Goal: Task Accomplishment & Management: Complete application form

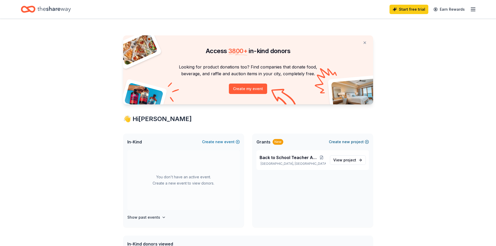
click at [345, 140] on span "new" at bounding box center [346, 142] width 8 height 6
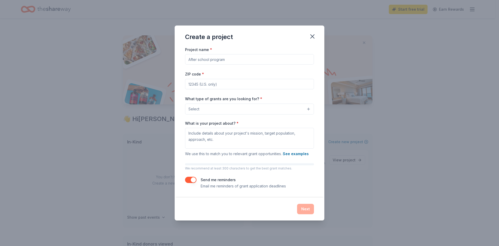
click at [208, 62] on input "Project name *" at bounding box center [249, 59] width 129 height 10
click at [312, 34] on icon "button" at bounding box center [312, 36] width 7 height 7
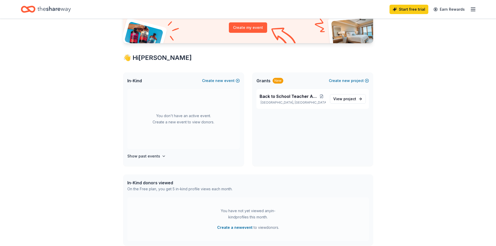
scroll to position [52, 0]
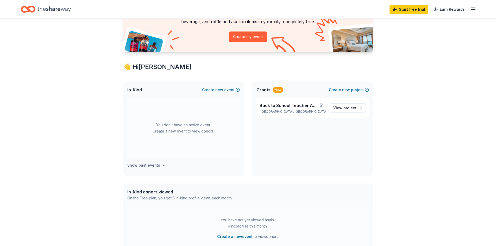
click at [150, 164] on h4 "Show past events" at bounding box center [143, 165] width 33 height 6
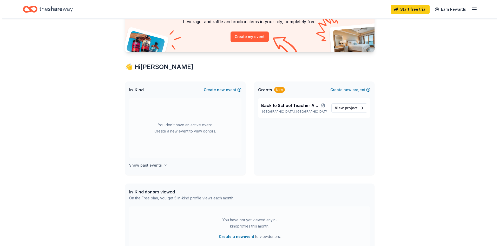
scroll to position [60, 0]
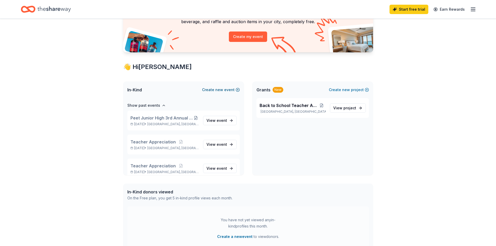
click at [217, 89] on span "new" at bounding box center [219, 90] width 8 height 6
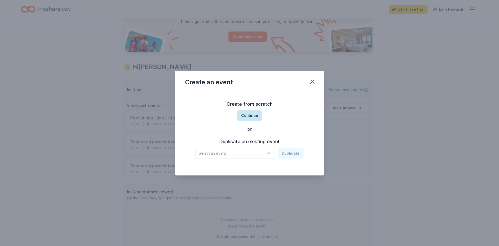
click at [250, 112] on button "Continue" at bounding box center [249, 115] width 25 height 10
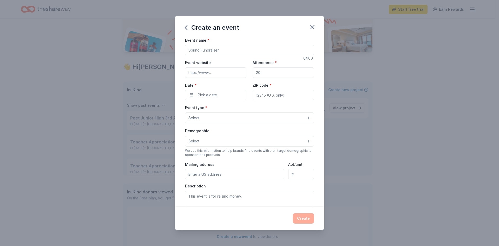
click at [209, 50] on input "Event name *" at bounding box center [249, 50] width 129 height 10
drag, startPoint x: 232, startPoint y: 48, endPoint x: 158, endPoint y: 51, distance: 73.2
click at [158, 51] on div "Create an event Event name * 0 /100 Event website Attendance * Date * Pick a da…" at bounding box center [249, 123] width 499 height 246
type input "T"
type input "Teacher Appreciation"
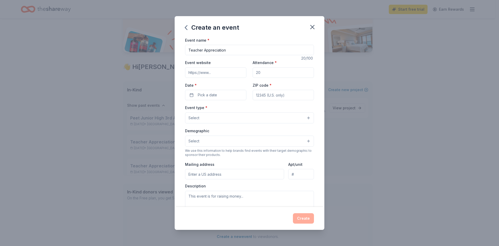
click at [193, 73] on input "Event website" at bounding box center [215, 72] width 61 height 10
click at [311, 24] on icon "button" at bounding box center [312, 26] width 7 height 7
click at [314, 25] on icon "button" at bounding box center [313, 27] width 4 height 4
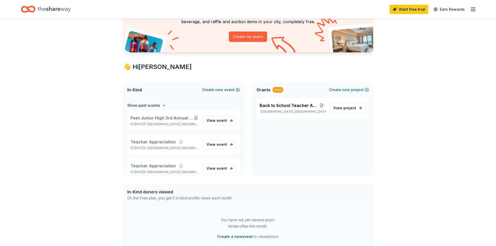
click at [224, 87] on button "Create new event" at bounding box center [221, 90] width 38 height 6
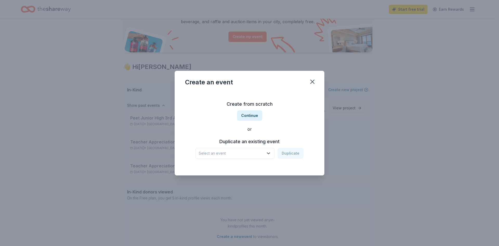
click at [268, 151] on icon "button" at bounding box center [268, 153] width 5 height 5
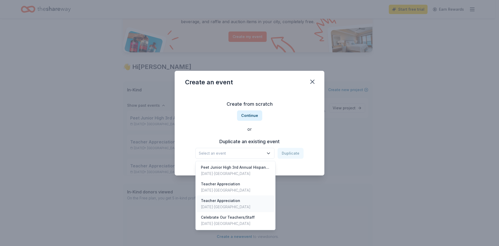
click at [223, 204] on div "[DATE] · [GEOGRAPHIC_DATA]" at bounding box center [226, 207] width 50 height 6
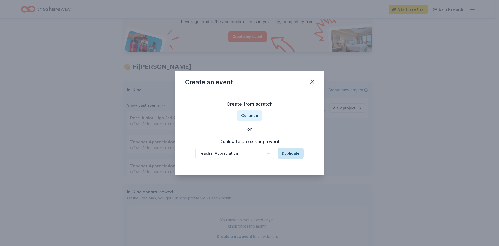
click at [290, 152] on button "Duplicate" at bounding box center [291, 153] width 26 height 11
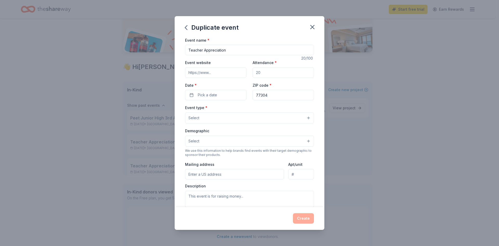
click at [213, 73] on input "Event website" at bounding box center [215, 72] width 61 height 10
type input "[URL][DOMAIN_NAME]"
click at [205, 94] on span "Pick a date" at bounding box center [207, 95] width 19 height 6
click at [241, 107] on button "Go to next month" at bounding box center [242, 108] width 7 height 7
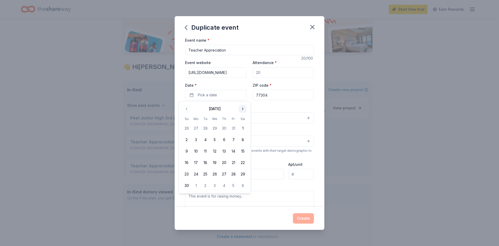
click at [243, 107] on button "Go to next month" at bounding box center [242, 108] width 7 height 7
click at [198, 127] on button "1" at bounding box center [195, 128] width 9 height 9
click at [259, 104] on div "Event name * Teacher Appreciation 20 /100 Event website [URL][DOMAIN_NAME] Atte…" at bounding box center [249, 157] width 129 height 240
click at [208, 118] on button "Select" at bounding box center [249, 117] width 129 height 11
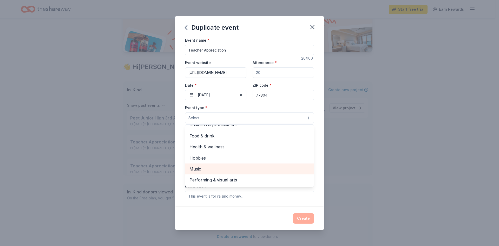
scroll to position [0, 0]
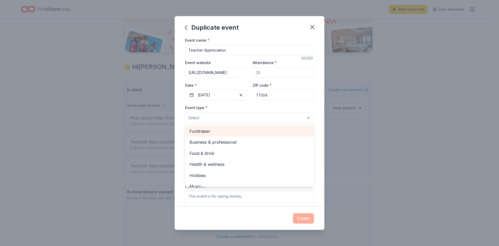
click at [202, 130] on span "Fundraiser" at bounding box center [250, 131] width 120 height 7
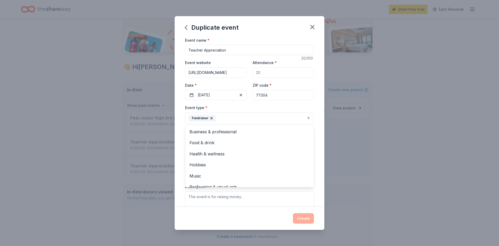
click at [340, 108] on div "Duplicate event Event name * Teacher Appreciation 20 /100 Event website [URL][D…" at bounding box center [249, 123] width 499 height 246
click at [231, 140] on button "Select" at bounding box center [249, 141] width 129 height 11
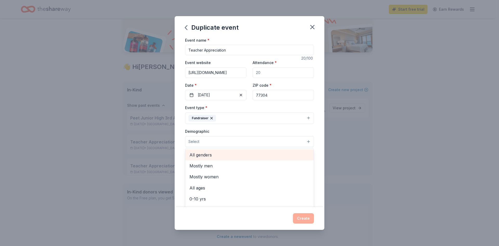
click at [206, 156] on span "All genders" at bounding box center [250, 154] width 120 height 7
click at [256, 126] on div "Event type * Fundraiser Demographic All genders Mostly men Mostly women All age…" at bounding box center [249, 159] width 129 height 111
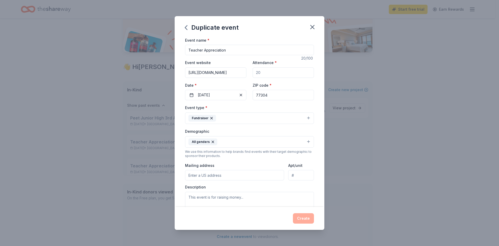
click at [213, 173] on input "Mailing address" at bounding box center [234, 175] width 99 height 10
type input "[STREET_ADDRESS][PERSON_NAME]"
click at [220, 144] on button "All genders" at bounding box center [249, 141] width 129 height 11
click at [313, 143] on div "Event name * Teacher Appreciation 20 /100 Event website [URL][DOMAIN_NAME] Atte…" at bounding box center [250, 122] width 150 height 170
click at [214, 198] on textarea at bounding box center [249, 203] width 129 height 23
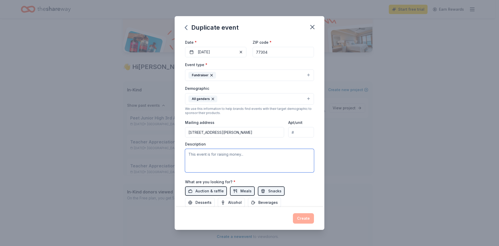
scroll to position [52, 0]
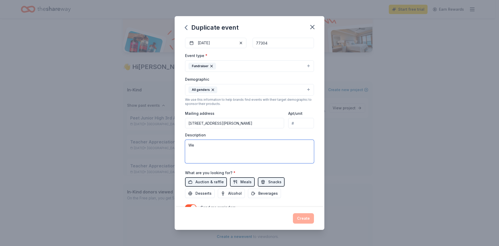
type textarea "W"
click at [209, 153] on textarea at bounding box center [249, 151] width 129 height 23
paste textarea "We’re hosting a teacher appreciation raffle at Peet Junior High and would love …"
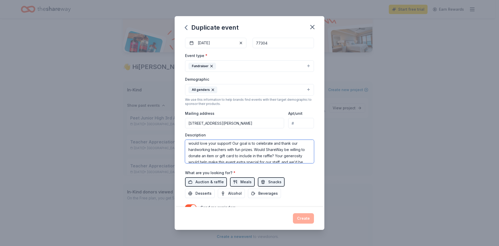
scroll to position [0, 0]
click at [284, 158] on textarea "We’re hosting a teacher appreciation raffle at Peet Junior High and would love …" at bounding box center [249, 151] width 129 height 23
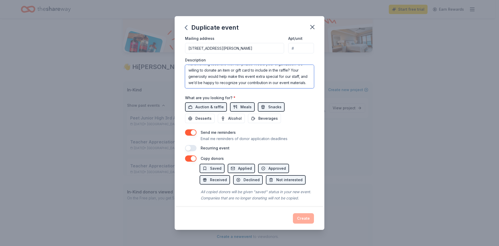
scroll to position [130, 0]
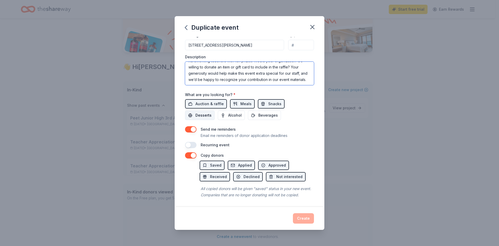
type textarea "We’re hosting a teacher appreciation raffle at Peet Junior High and would love …"
click at [195, 114] on button "Desserts" at bounding box center [200, 115] width 30 height 9
click at [263, 117] on span "Beverages" at bounding box center [269, 115] width 20 height 6
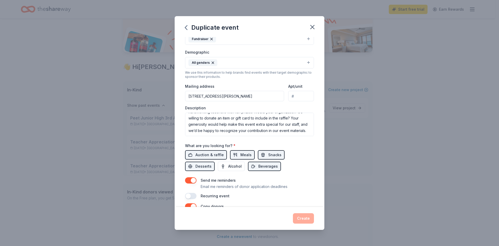
scroll to position [0, 0]
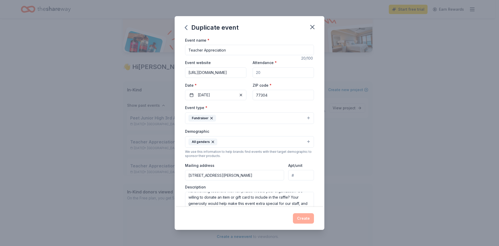
click at [266, 72] on input "Attendance *" at bounding box center [283, 72] width 61 height 10
drag, startPoint x: 266, startPoint y: 72, endPoint x: 224, endPoint y: 75, distance: 42.8
click at [224, 75] on div "Event website [URL][DOMAIN_NAME] Attendance * Date * [DATE] ZIP code * 77304" at bounding box center [249, 79] width 129 height 41
click at [266, 71] on input "Attendance *" at bounding box center [283, 72] width 61 height 10
type input "150"
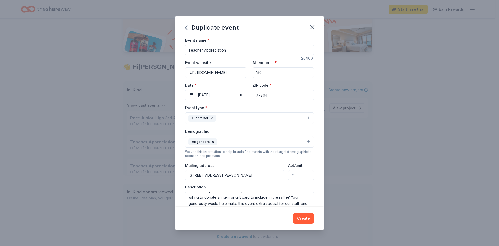
click at [251, 137] on button "All genders" at bounding box center [249, 141] width 129 height 11
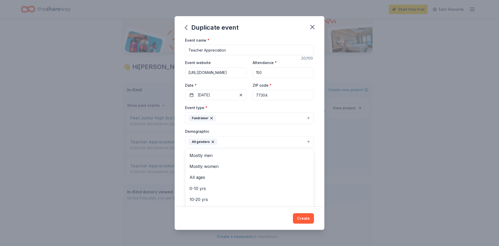
click at [292, 107] on div "Event type * Fundraiser Demographic All genders Mostly men Mostly women All age…" at bounding box center [249, 159] width 129 height 111
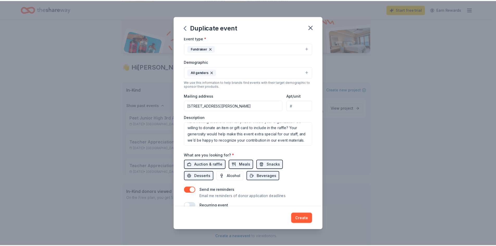
scroll to position [137, 0]
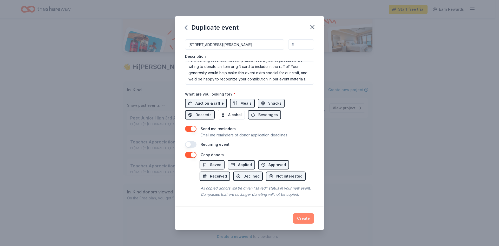
click at [306, 220] on button "Create" at bounding box center [303, 218] width 21 height 10
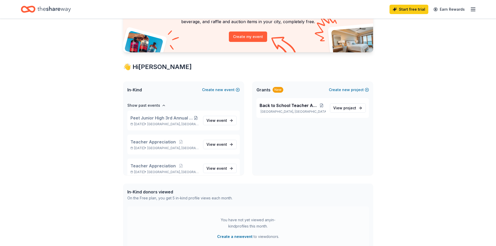
scroll to position [20, 0]
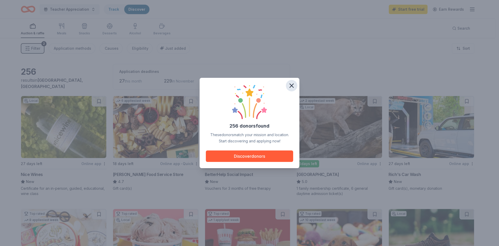
click at [293, 86] on icon "button" at bounding box center [291, 85] width 7 height 7
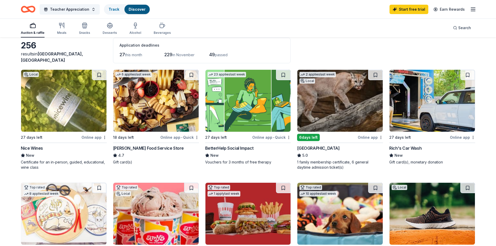
scroll to position [26, 0]
click at [349, 105] on img at bounding box center [339, 101] width 85 height 62
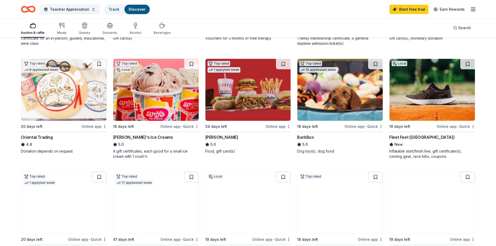
scroll to position [52, 0]
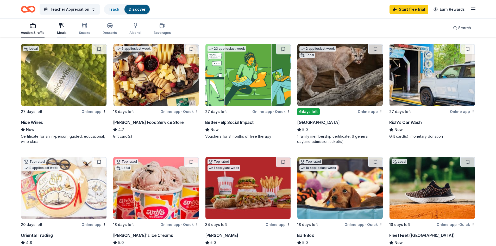
click at [62, 28] on icon "button" at bounding box center [62, 25] width 6 height 6
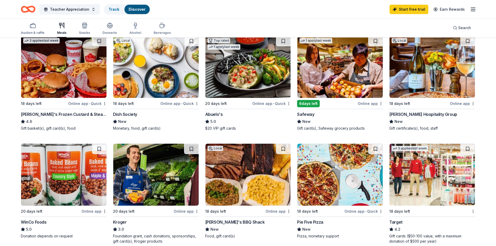
scroll to position [182, 0]
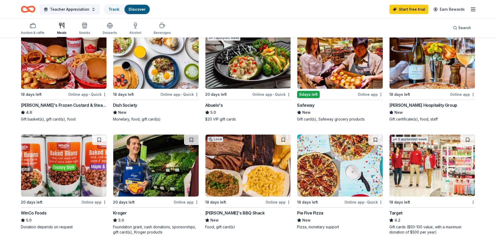
click at [52, 75] on img at bounding box center [63, 58] width 85 height 62
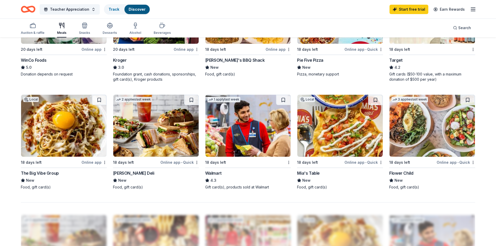
scroll to position [338, 0]
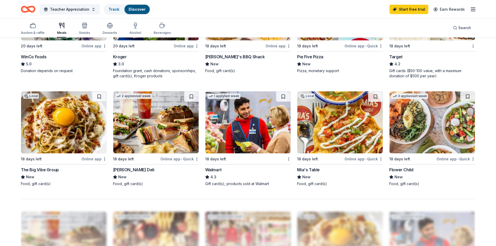
click at [167, 125] on img at bounding box center [155, 122] width 85 height 62
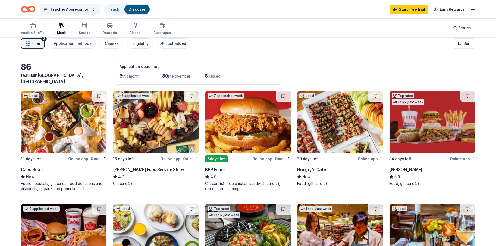
scroll to position [0, 0]
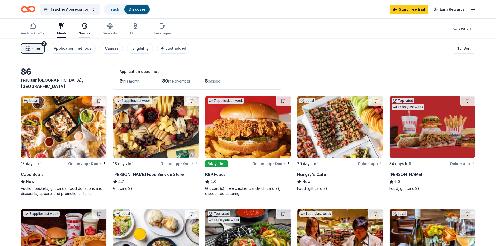
click at [88, 29] on div "Snacks" at bounding box center [84, 29] width 11 height 12
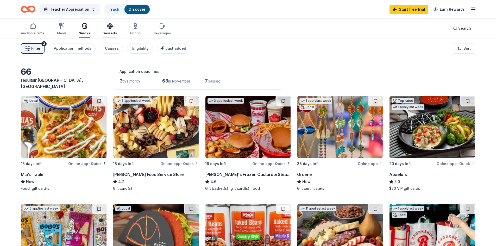
click at [111, 34] on div "Desserts" at bounding box center [109, 33] width 14 height 4
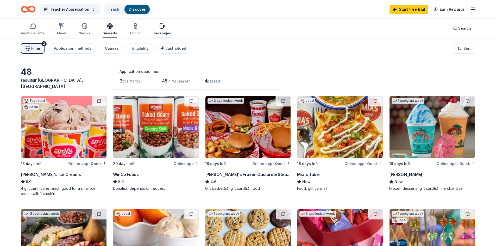
click at [162, 31] on div "Beverages" at bounding box center [161, 29] width 17 height 12
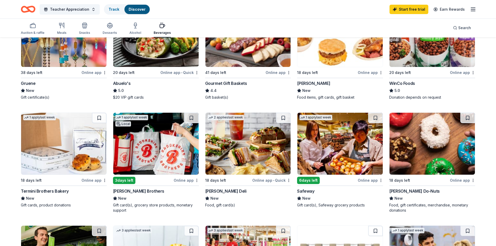
scroll to position [104, 0]
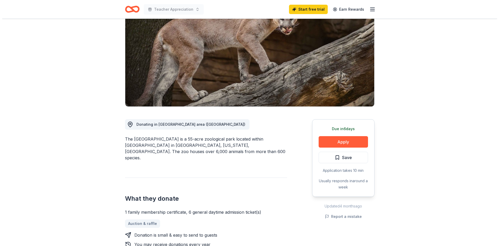
scroll to position [52, 0]
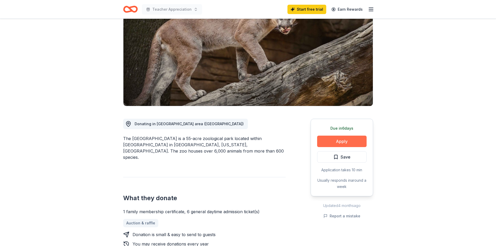
click at [344, 141] on button "Apply" at bounding box center [341, 141] width 49 height 11
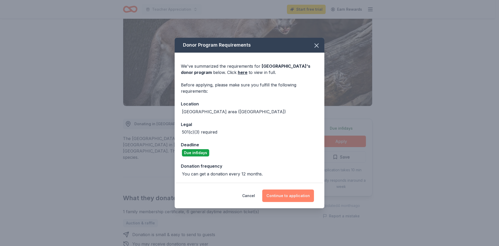
click at [285, 196] on button "Continue to application" at bounding box center [288, 195] width 52 height 12
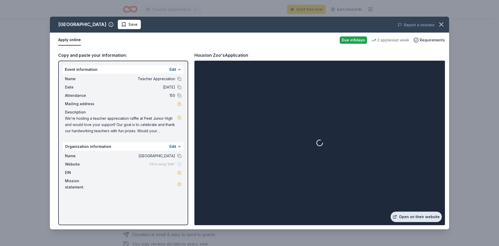
click at [413, 215] on link "Open on their website" at bounding box center [416, 216] width 51 height 10
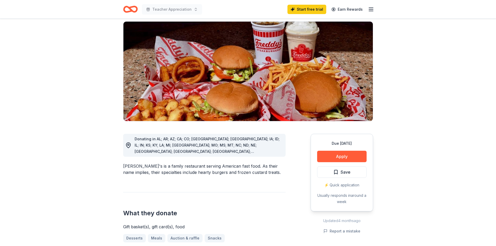
scroll to position [52, 0]
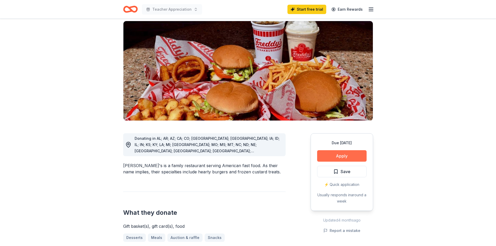
click at [338, 150] on button "Apply" at bounding box center [341, 155] width 49 height 11
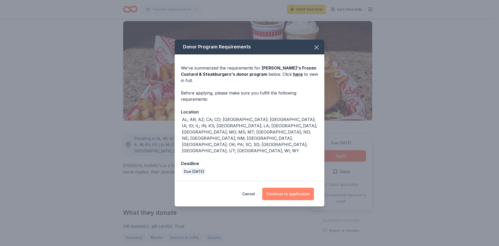
click at [286, 188] on button "Continue to application" at bounding box center [288, 194] width 52 height 12
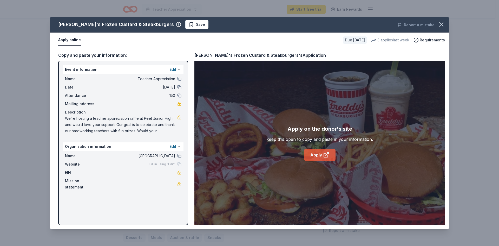
click at [316, 154] on link "Apply" at bounding box center [319, 155] width 31 height 12
click at [444, 23] on icon "button" at bounding box center [441, 24] width 7 height 7
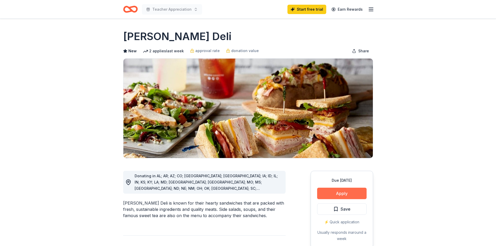
click at [350, 194] on button "Apply" at bounding box center [341, 193] width 49 height 11
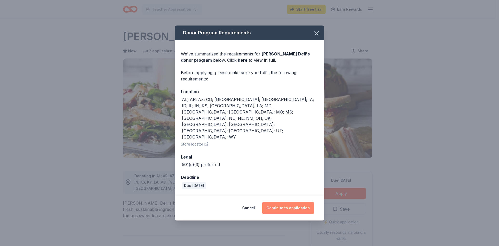
click at [289, 202] on button "Continue to application" at bounding box center [288, 208] width 52 height 12
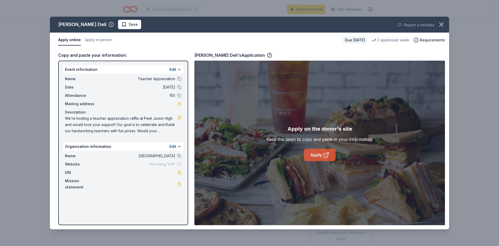
click at [322, 154] on link "Apply" at bounding box center [319, 155] width 31 height 12
click at [444, 24] on icon "button" at bounding box center [441, 24] width 7 height 7
